Goal: Check status: Check status

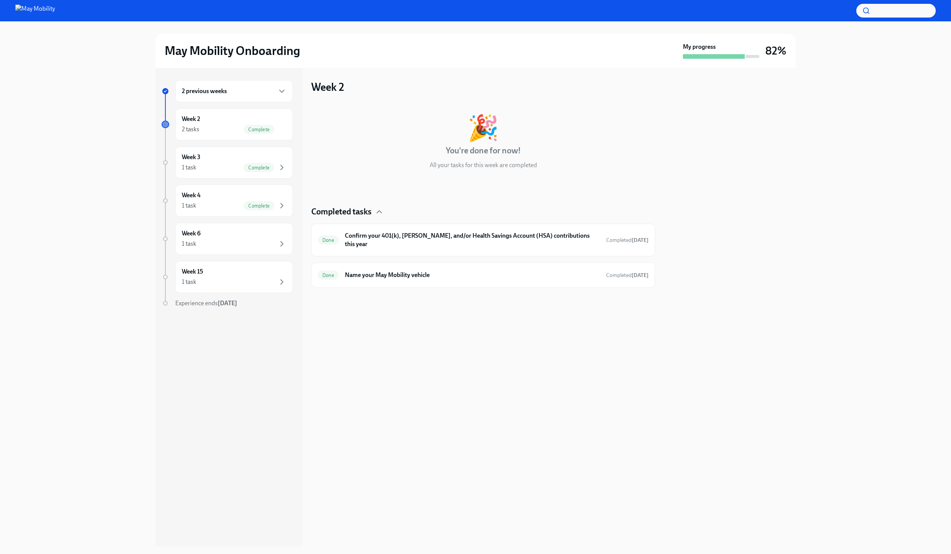
click at [197, 92] on h6 "2 previous weeks" at bounding box center [204, 91] width 45 height 8
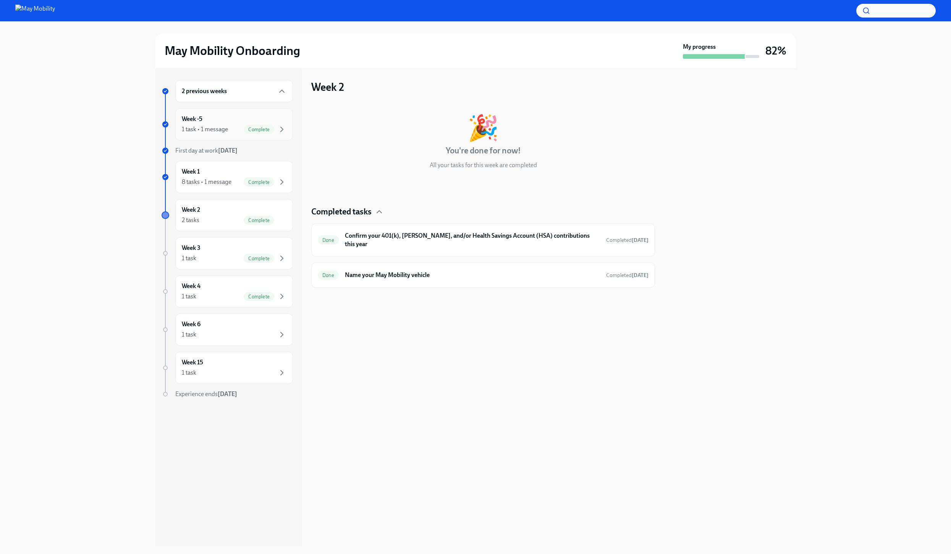
click at [201, 124] on div "Week -5 1 task • 1 message Complete" at bounding box center [234, 124] width 105 height 19
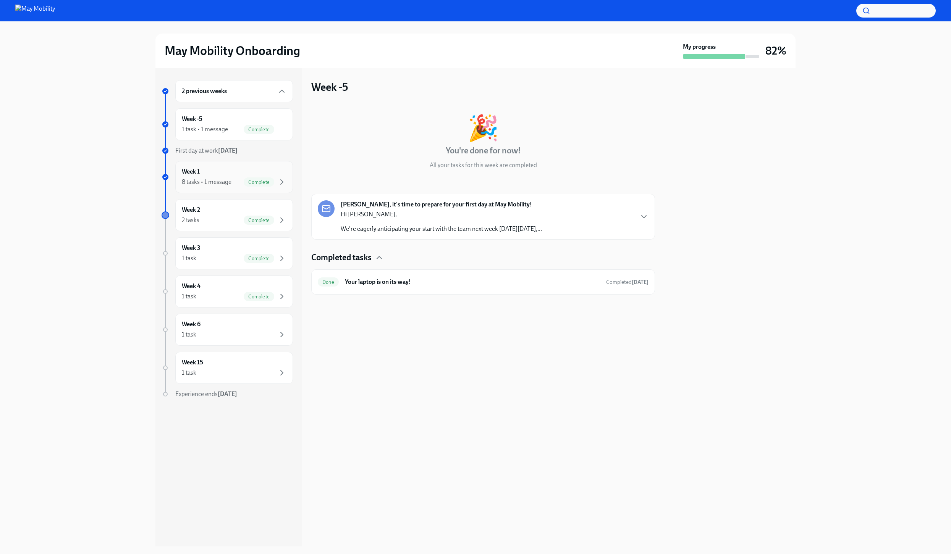
click at [201, 168] on div "Week 1 8 tasks • 1 message Complete" at bounding box center [234, 177] width 105 height 19
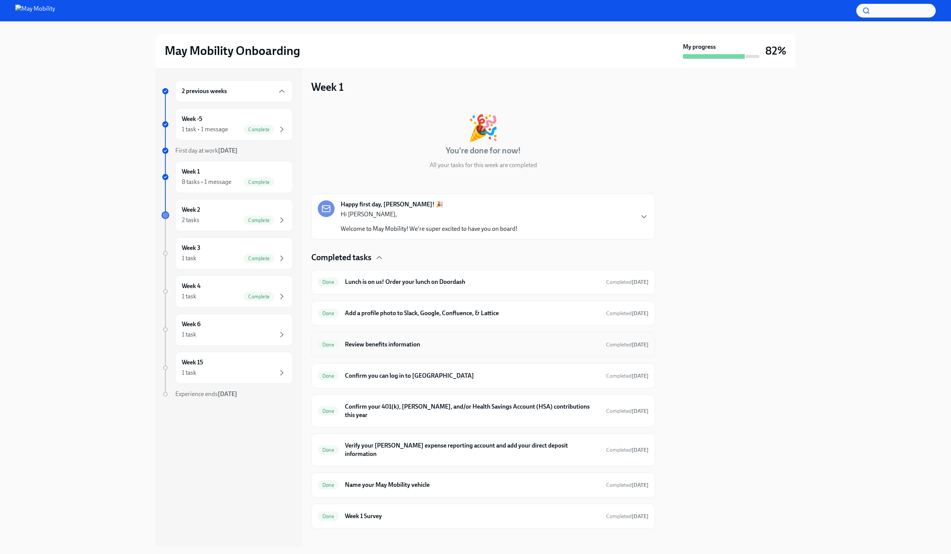
click at [430, 353] on div "Done Review benefits information Completed [DATE]" at bounding box center [483, 344] width 344 height 25
click at [391, 342] on h6 "Review benefits information" at bounding box center [472, 345] width 255 height 8
